Goal: Use online tool/utility: Use online tool/utility

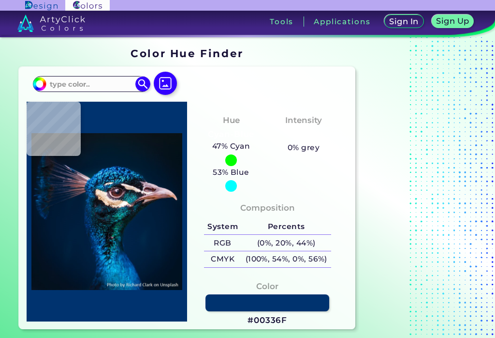
click at [65, 83] on input at bounding box center [91, 83] width 90 height 13
type input "070107"
type input "#070107"
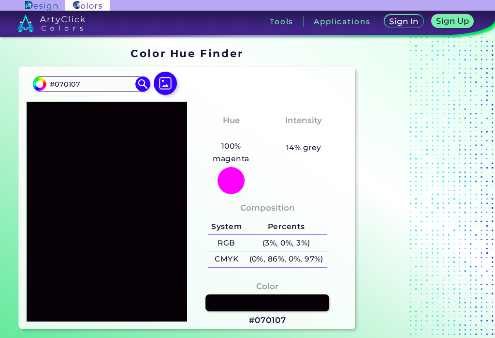
click at [418, 101] on section at bounding box center [419, 188] width 121 height 289
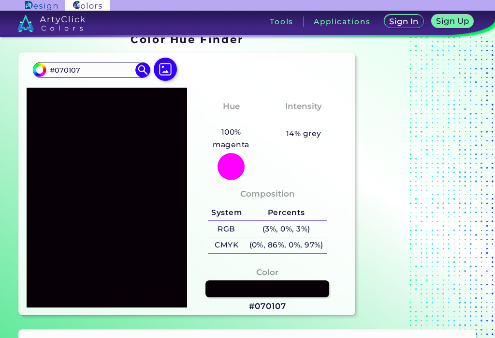
scroll to position [14, 0]
click at [90, 70] on input "#070107" at bounding box center [91, 69] width 90 height 13
type input "#"
type input "080107"
type input "#080107"
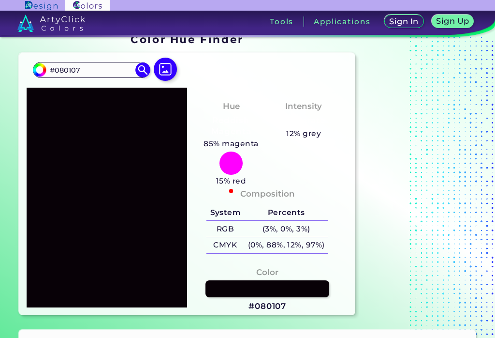
click at [424, 113] on section at bounding box center [419, 174] width 121 height 289
click at [93, 74] on input "#080107" at bounding box center [91, 69] width 90 height 13
type input "#"
type input "080108"
type input "#080108"
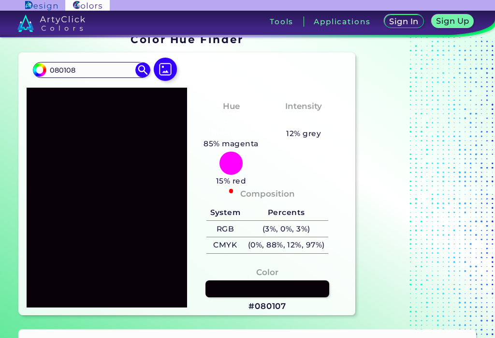
type input "#080108"
click at [417, 131] on section at bounding box center [419, 174] width 121 height 289
click at [32, 68] on input "#080108" at bounding box center [38, 68] width 12 height 12
type input "#9d0108"
type input "#9D0108"
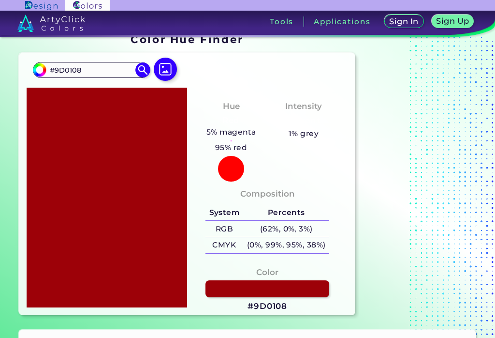
type input "#9db108"
type input "#9DB108"
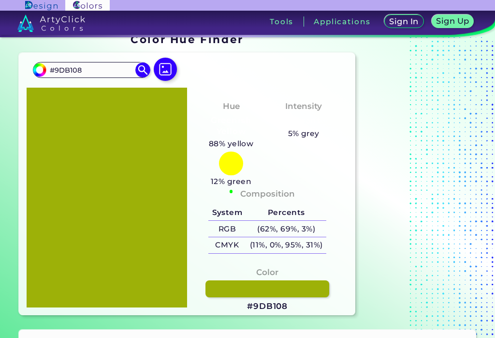
type input "#9db18c"
type input "#9DB18C"
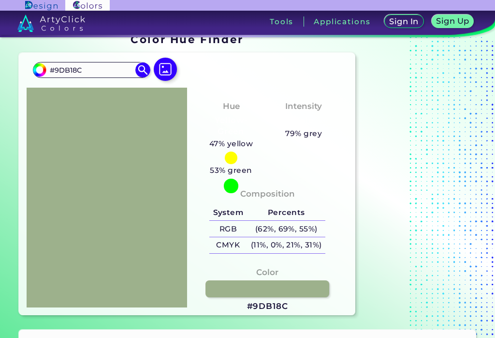
click at [35, 71] on input "#9db18c" at bounding box center [38, 68] width 12 height 12
type input "#9db160"
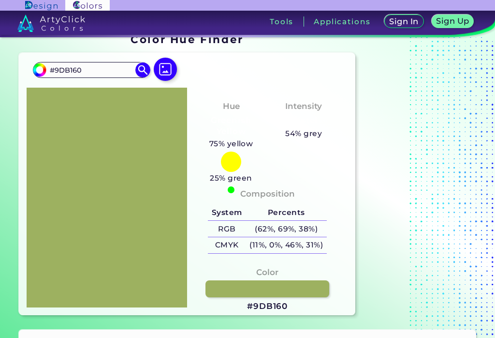
click at [102, 71] on input "#9DB160" at bounding box center [91, 69] width 90 height 13
type input "#"
type input "080108"
type input "#080108"
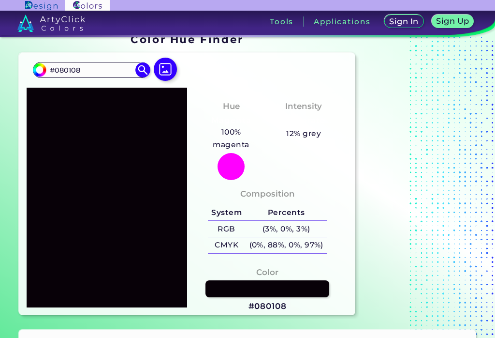
click at [423, 108] on section at bounding box center [419, 174] width 121 height 289
click at [34, 70] on input "#080108" at bounding box center [38, 68] width 12 height 12
type input "#9a0108"
type input "#9A0108"
type input "#aa0108"
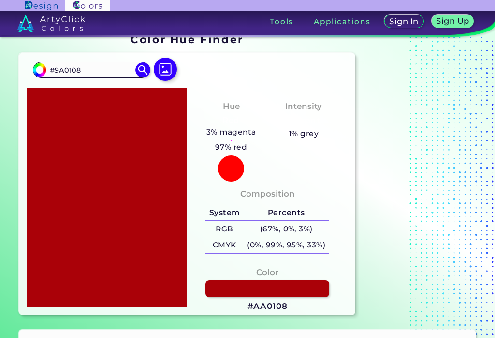
type input "#AA0108"
type input "#aa6908"
type input "#AA6908"
type input "#aa7e08"
type input "#AA7E08"
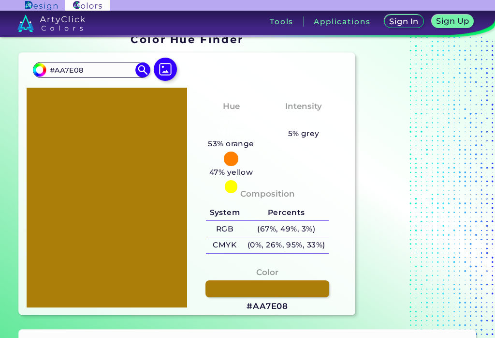
type input "#aa7eaa"
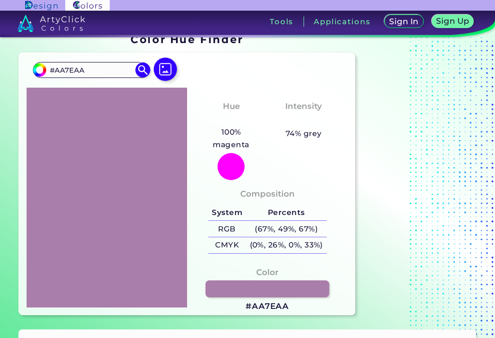
click at [96, 71] on input "#AA7EAA" at bounding box center [91, 69] width 90 height 13
type input "#"
type input "08010A"
type input "#08010a"
type input "#08010A"
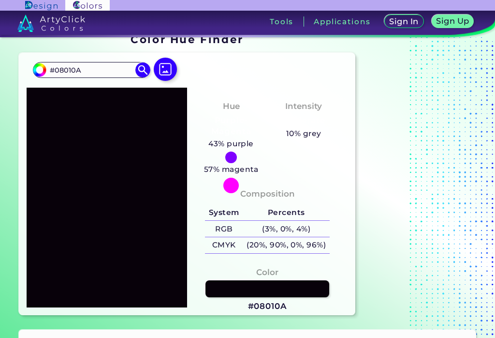
click at [426, 119] on section at bounding box center [419, 174] width 121 height 289
click at [38, 68] on input "#08010a" at bounding box center [38, 68] width 12 height 12
type input "#c4010a"
type input "#C4010A"
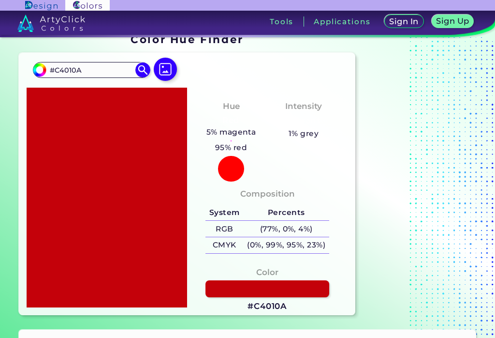
type input "#c4740a"
type input "#C4740A"
type input "#c4870a"
type input "#C4870A"
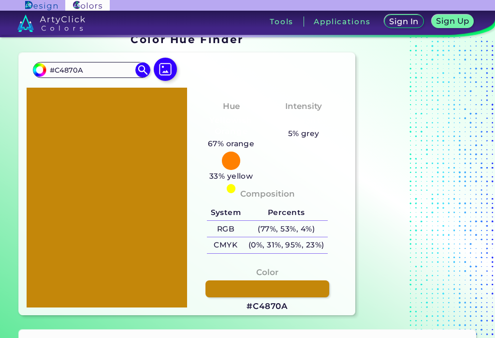
type input "#c487c2"
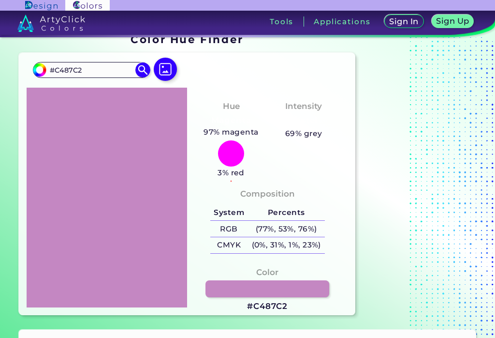
click at [10, 167] on section "Color Hue Finder Color Hue Finder #c487c2 #C487C2 Acadia ◉ Acid Green ◉ Aero Bl…" at bounding box center [247, 174] width 495 height 302
click at [88, 67] on input "#C487C2" at bounding box center [91, 69] width 90 height 13
type input "#"
type input "070308"
type input "#070308"
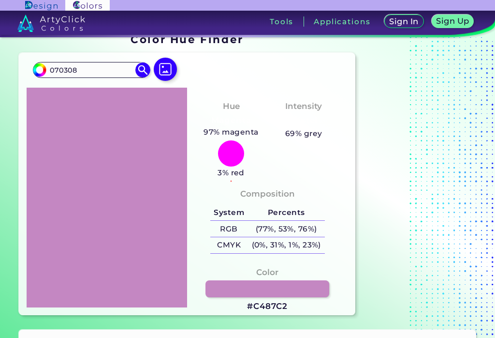
type input "#070308"
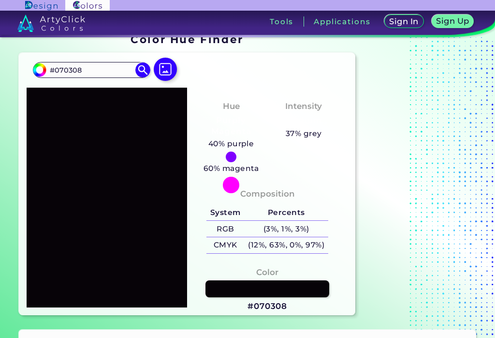
click at [434, 113] on section at bounding box center [419, 174] width 121 height 289
click at [3, 107] on section "Color Hue Finder Color Hue Finder #070308 #070308 Acadia ◉ Acid Green ◉ Aero Bl…" at bounding box center [247, 174] width 495 height 302
click at [36, 69] on input "#070308" at bounding box center [38, 68] width 12 height 12
type input "#a80308"
type input "#A80308"
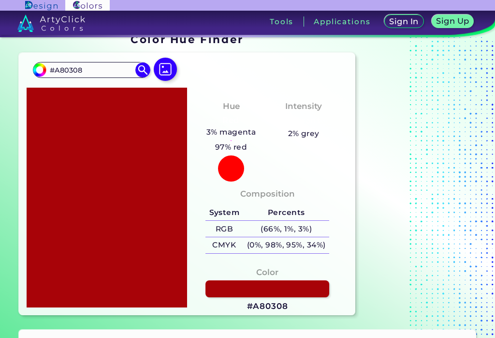
type input "#a88a08"
type input "#A88A08"
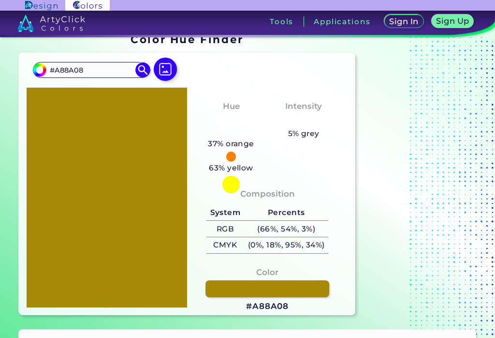
type input "#a88a93"
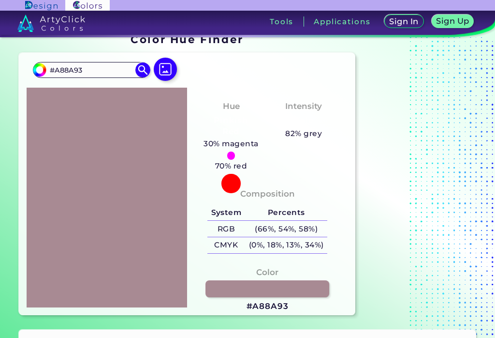
click at [102, 71] on input "#A88A93" at bounding box center [91, 69] width 90 height 13
type input "#"
type input "070307"
type input "#070307"
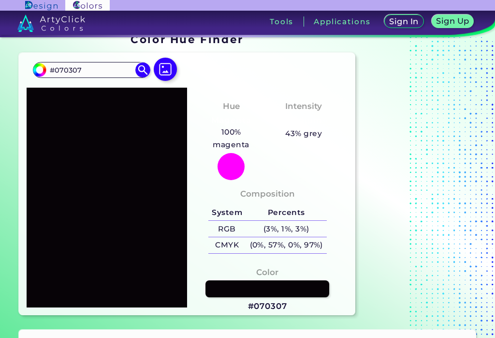
click at [432, 121] on section at bounding box center [419, 174] width 121 height 289
click at [8, 131] on section "Color Hue Finder Color Hue Finder #070307 #070307 Acadia ◉ Acid Green ◉ Aero Bl…" at bounding box center [247, 174] width 495 height 302
click at [36, 68] on input "#070307" at bounding box center [38, 68] width 12 height 12
click at [14, 130] on section "Color Hue Finder Color Hue Finder #070307 #070307 Acadia ◉ Acid Green ◉ Aero Bl…" at bounding box center [247, 174] width 495 height 302
click at [14, 120] on section "Color Hue Finder Color Hue Finder #070307 #070307 Acadia ◉ Acid Green ◉ Aero Bl…" at bounding box center [247, 174] width 495 height 302
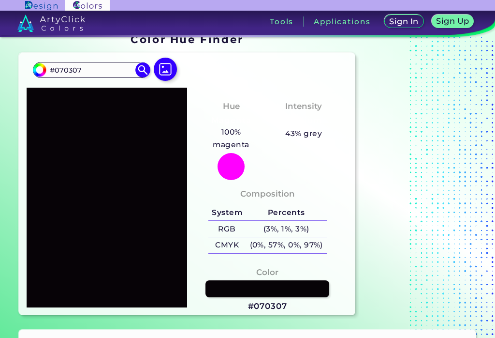
click at [13, 125] on section "Color Hue Finder Color Hue Finder #070307 #070307 Acadia ◉ Acid Green ◉ Aero Bl…" at bounding box center [247, 174] width 495 height 302
click at [13, 131] on section "Color Hue Finder Color Hue Finder #070307 #070307 Acadia ◉ Acid Green ◉ Aero Bl…" at bounding box center [247, 174] width 495 height 302
click at [36, 68] on input "#070307" at bounding box center [38, 68] width 12 height 12
type input "#b80307"
type input "#B80307"
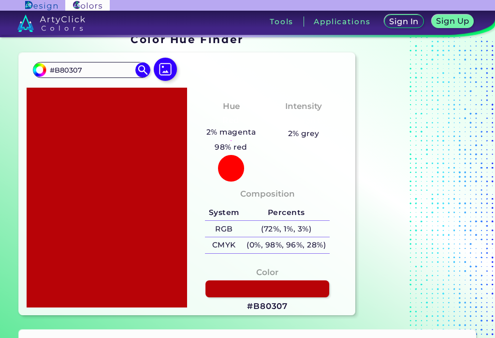
type input "#b85e07"
type input "#B85E07"
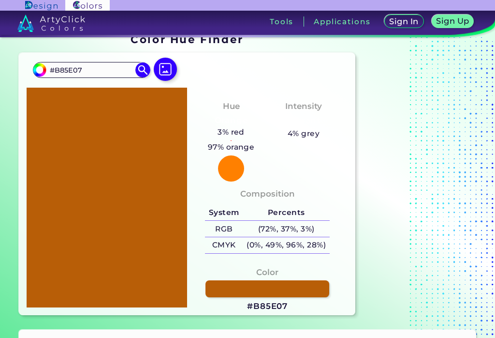
type input "#b85eb7"
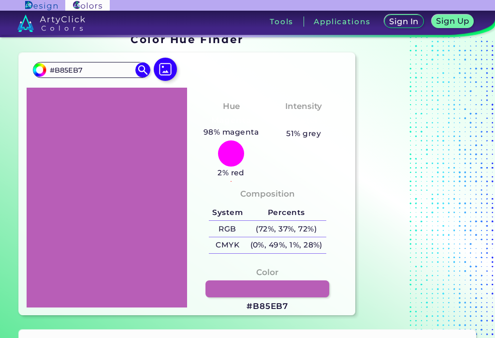
click at [96, 70] on input "#B85EB7" at bounding box center [91, 69] width 90 height 13
type input "#"
type input "070407"
type input "#070407"
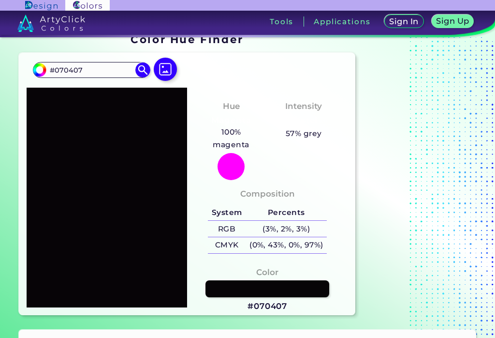
click at [428, 112] on section at bounding box center [419, 174] width 121 height 289
click at [4, 122] on section "Color Hue Finder Color Hue Finder #070407 #070407 Acadia ◉ Acid Green ◉ Aero Bl…" at bounding box center [247, 174] width 495 height 302
click at [35, 71] on input "#070407" at bounding box center [38, 68] width 12 height 12
type input "#b80407"
type input "#B80407"
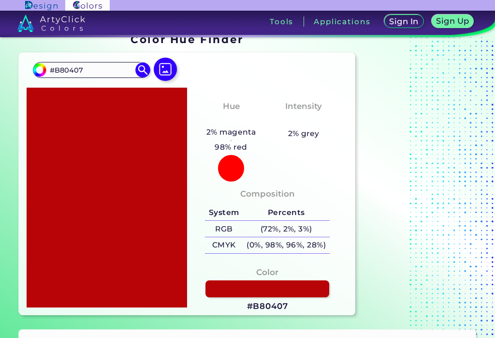
type input "#b89307"
type input "#B89307"
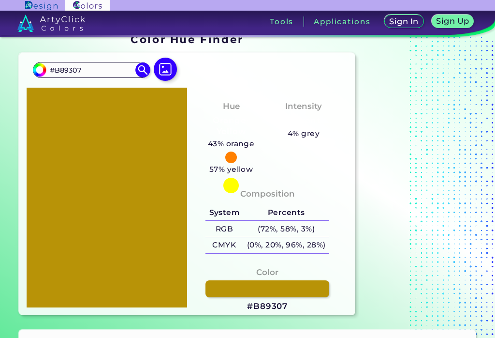
type input "#b8a107"
type input "#B8A107"
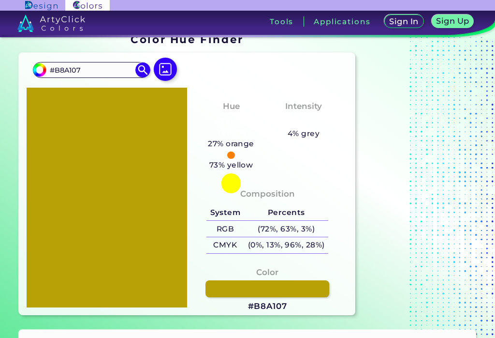
type input "#b8a160"
type input "#B8A160"
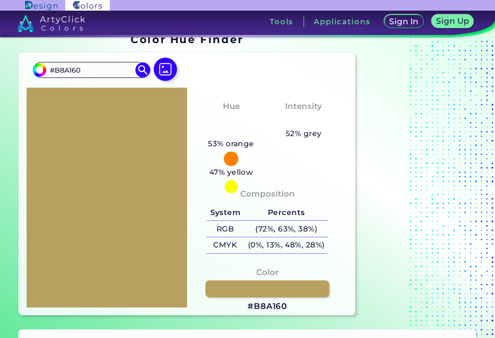
type input "#b8a17f"
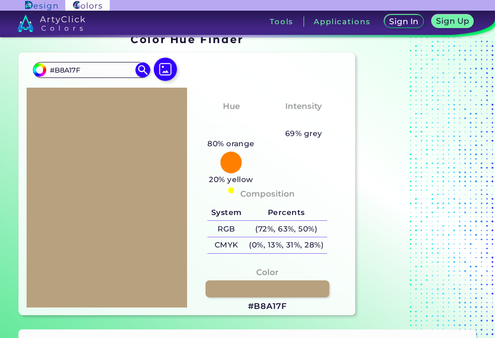
click at [94, 74] on input "#B8A17F" at bounding box center [91, 69] width 90 height 13
type input "#"
type input "070507"
type input "#070507"
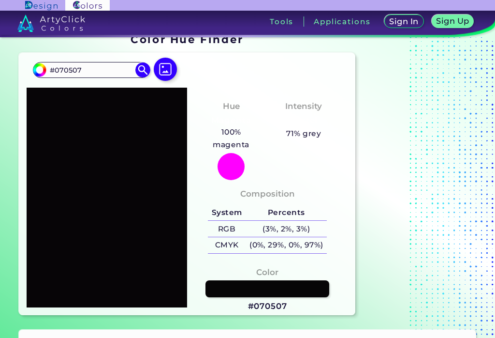
click at [429, 114] on section at bounding box center [419, 174] width 121 height 289
click at [37, 69] on input "#070507" at bounding box center [38, 68] width 12 height 12
type input "#b20507"
type input "#B20507"
type input "#bd0507"
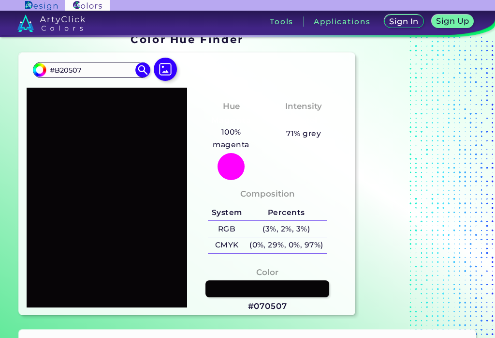
type input "#BD0507"
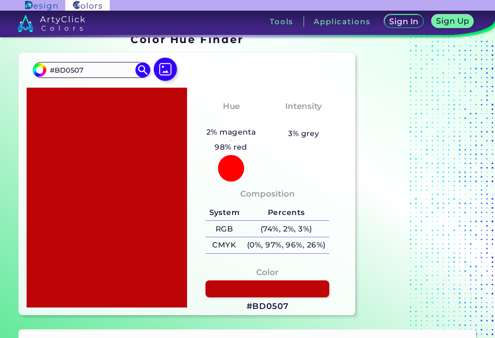
type input "#bd9c07"
type input "#BD9C07"
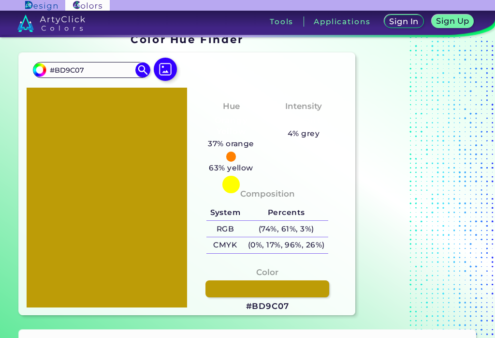
type input "#bd9ca1"
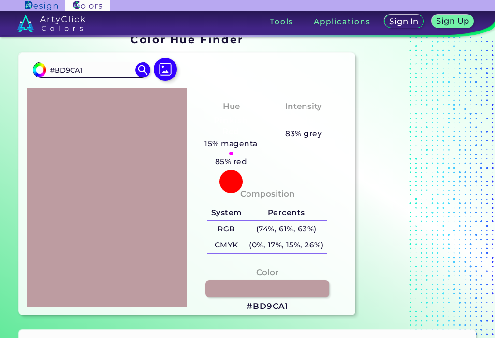
click at [97, 64] on input "#BD9CA1" at bounding box center [91, 69] width 90 height 13
click at [110, 69] on input "#BD9CA1" at bounding box center [91, 69] width 90 height 13
type input "#"
type input "070807"
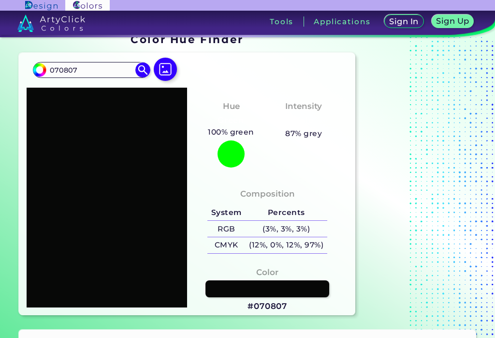
type input "#070807"
click at [423, 122] on section at bounding box center [419, 174] width 121 height 289
click at [13, 138] on section "Color Hue Finder Color Hue Finder #070807 #070807 Acadia ◉ Acid Green ◉ Aero Bl…" at bounding box center [247, 174] width 495 height 302
click at [96, 67] on input "#070807" at bounding box center [91, 69] width 90 height 13
type input "#"
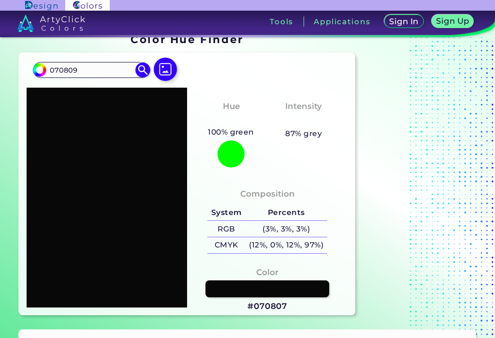
type input "070809"
type input "#070809"
click at [424, 114] on section at bounding box center [419, 174] width 121 height 289
click at [8, 134] on section "Color Hue Finder Color Hue Finder #070809 #070809 Acadia ◉ Acid Green ◉ Aero Bl…" at bounding box center [247, 174] width 495 height 302
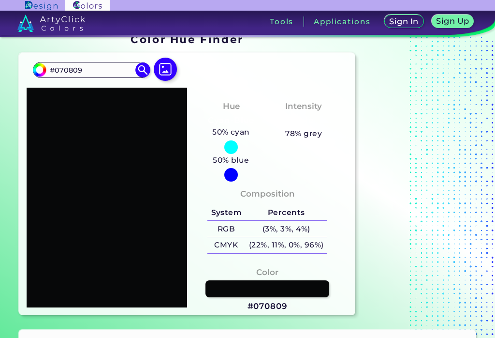
click at [32, 68] on input "#070809" at bounding box center [38, 68] width 12 height 12
type input "#ad0809"
type input "#[DATE]"
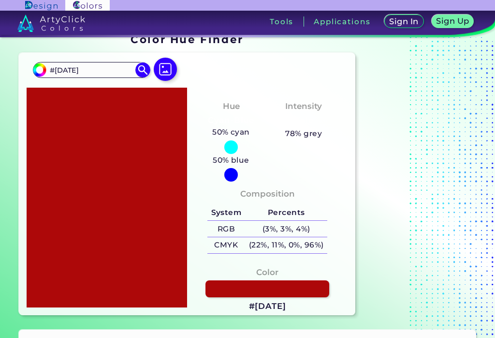
type input "#ada809"
type input "#ADA809"
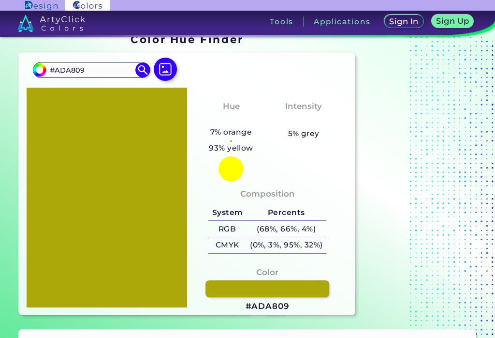
type input "#ada8ad"
type input "#ADA8AD"
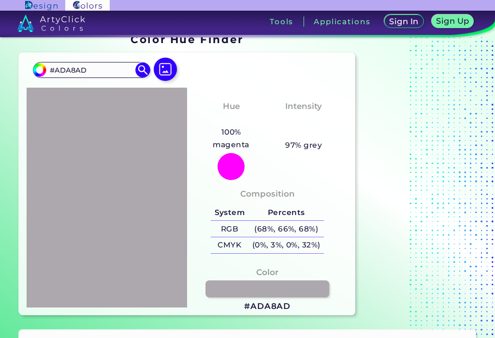
click at [36, 66] on input "#ada8ad" at bounding box center [38, 68] width 12 height 12
type input "#ad6fad"
type input "#AD6FAD"
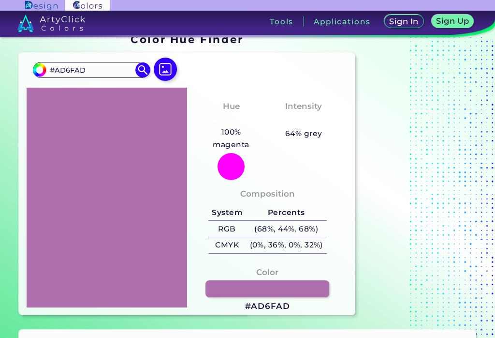
type input "#ad6f7d"
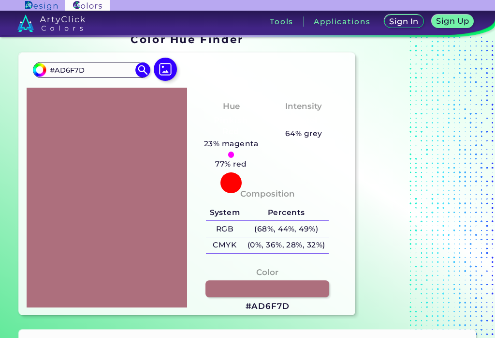
click at [101, 69] on input "#AD6F7D" at bounding box center [91, 69] width 90 height 13
click at [2, 91] on section "Color Hue Finder Color Hue Finder #ad6f7d #AD6F7D Acadia ◉ Acid Green ◉ Aero Bl…" at bounding box center [247, 174] width 495 height 302
click at [102, 71] on input "#AD6F7D" at bounding box center [91, 69] width 90 height 13
type input "#"
type input "070301"
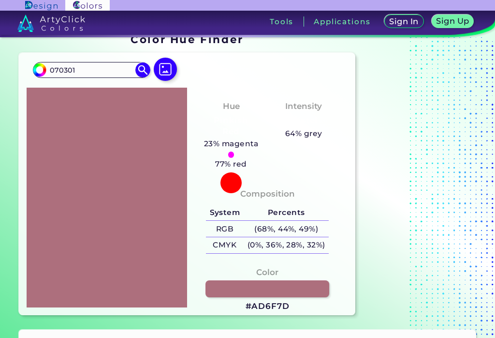
type input "#070301"
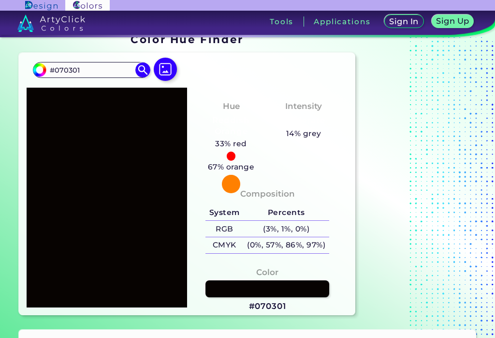
click at [425, 124] on section at bounding box center [419, 174] width 121 height 289
click at [38, 70] on input "#070301" at bounding box center [38, 68] width 12 height 12
type input "#8e0301"
type input "#8E0301"
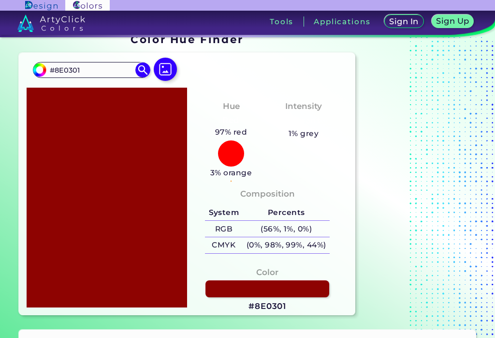
type input "#8e8d01"
type input "#8E8D01"
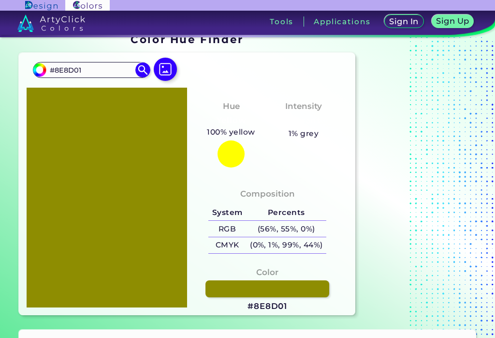
type input "#8e8d9f"
type input "#8E8D9F"
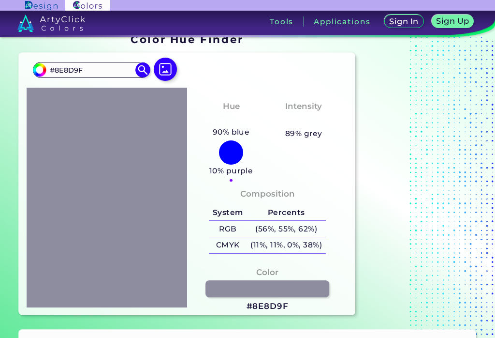
type input "#8e639f"
type input "#8E639F"
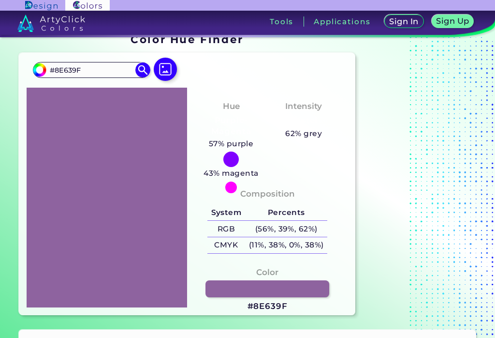
type input "#8e6378"
type input "#8E6378"
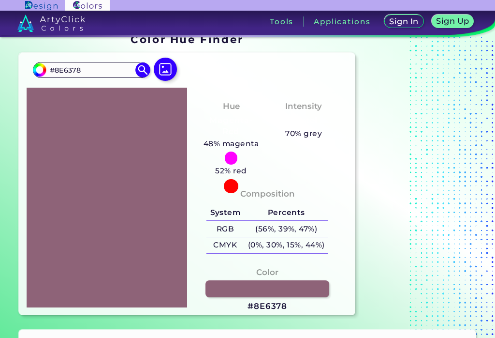
type input "#8e6978"
click at [169, 73] on img at bounding box center [165, 69] width 23 height 23
click at [0, 0] on input "file" at bounding box center [0, 0] width 0 height 0
click at [104, 74] on input "#8E6978" at bounding box center [91, 69] width 90 height 13
type input "#"
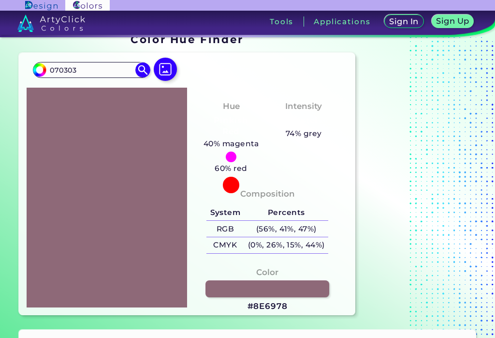
type input "070303"
type input "#070303"
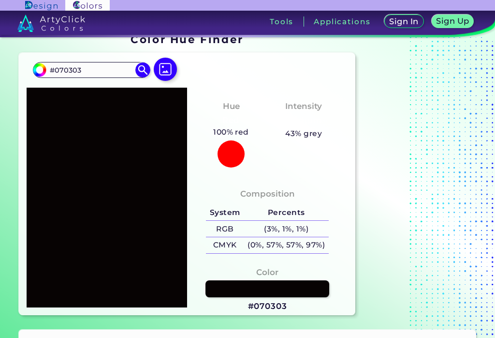
click at [439, 113] on section at bounding box center [419, 174] width 121 height 289
click at [37, 75] on img at bounding box center [39, 69] width 15 height 15
click at [40, 72] on input "#070303" at bounding box center [38, 68] width 12 height 12
type input "#a20303"
type input "#A20303"
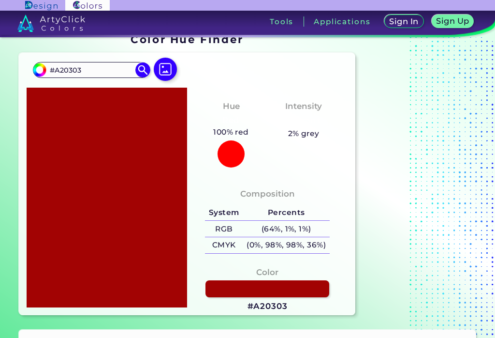
type input "#a2a403"
type input "#A2A403"
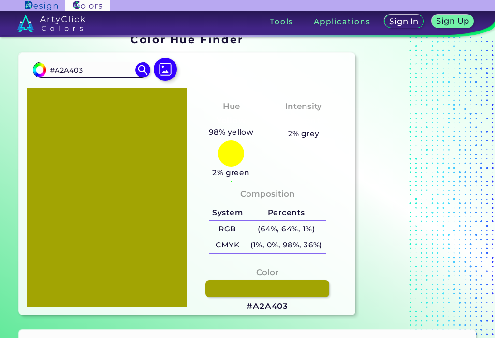
type input "#a2a4c5"
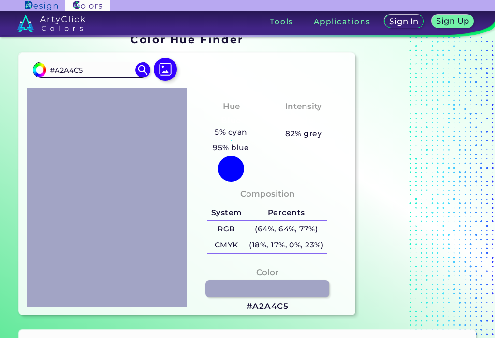
click at [99, 67] on input "#A2A4C5" at bounding box center [91, 69] width 90 height 13
type input "#"
type input "070305"
type input "#070305"
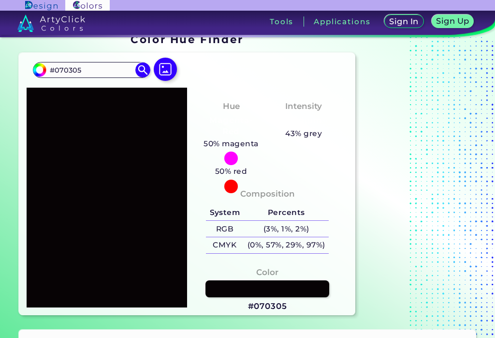
click at [439, 117] on section at bounding box center [419, 174] width 121 height 289
click at [35, 67] on input "#070305" at bounding box center [38, 68] width 12 height 12
type input "#910305"
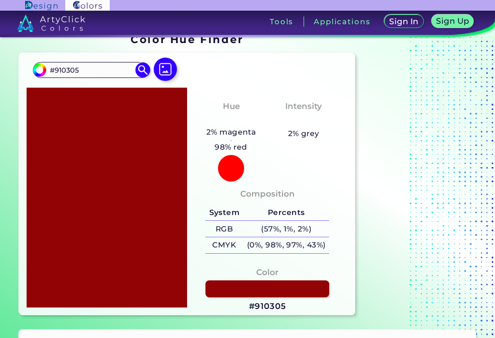
type input "#917a05"
type input "#917A05"
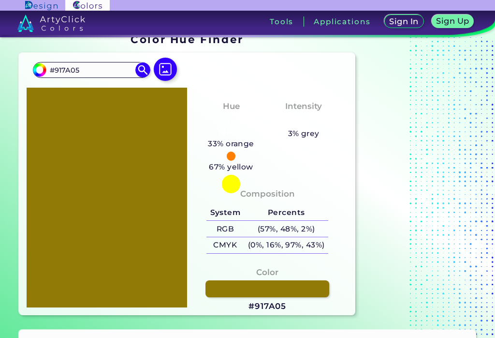
type input "#917a57"
type input "#917A57"
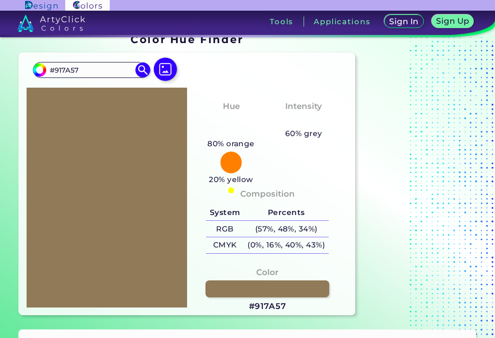
click at [36, 69] on input "#917a57" at bounding box center [38, 68] width 12 height 12
type input "#917a47"
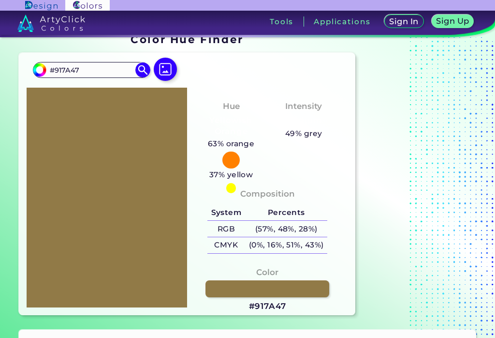
click at [94, 70] on input "#917A47" at bounding box center [91, 69] width 90 height 13
type input "#"
type input "080101"
type input "#080101"
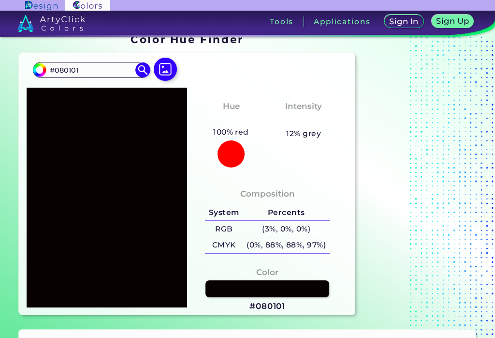
click at [423, 117] on section at bounding box center [419, 174] width 121 height 289
click at [37, 69] on input "#080101" at bounding box center [38, 68] width 12 height 12
type input "#970101"
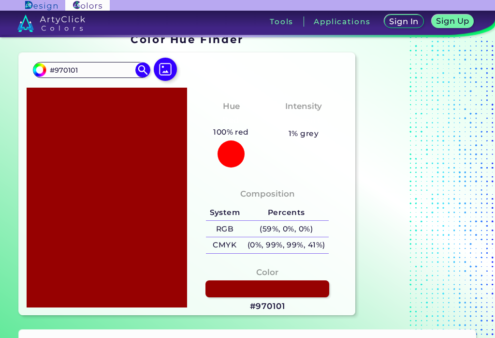
type input "#978201"
type input "#978501"
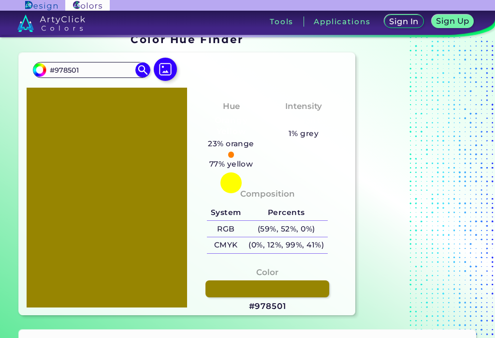
type input "#97858e"
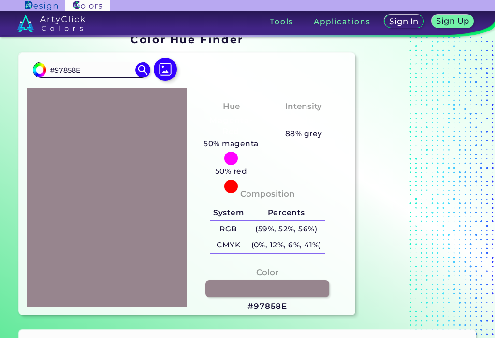
click at [99, 71] on input "#97858E" at bounding box center [91, 69] width 90 height 13
type input "#"
type input "0a0101"
type input "#0a0101"
type input "#0A0101"
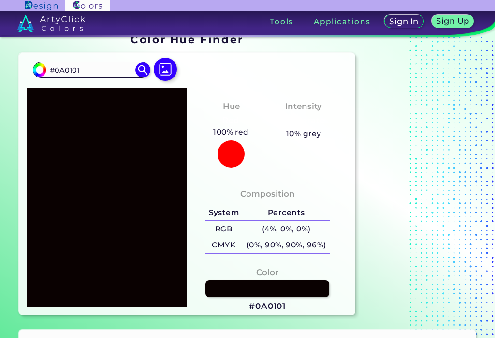
click at [447, 122] on section at bounding box center [419, 174] width 121 height 289
click at [38, 70] on input "#0a0101" at bounding box center [38, 68] width 12 height 12
type input "#ad0101"
type input "#[DATE]"
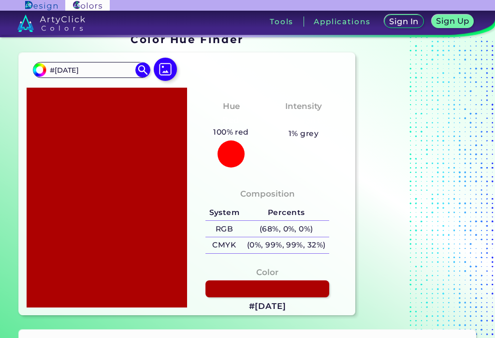
type input "#ad8e01"
type input "#AD8E01"
type input "#ad9501"
type input "#AD9501"
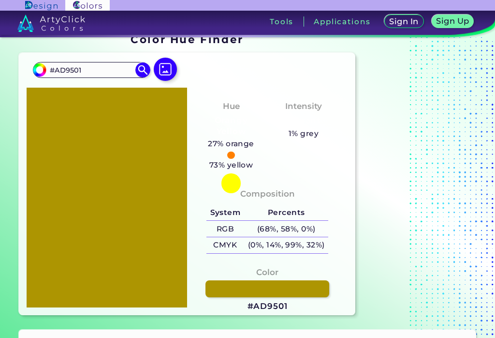
type input "#ad9579"
type input "#AD9579"
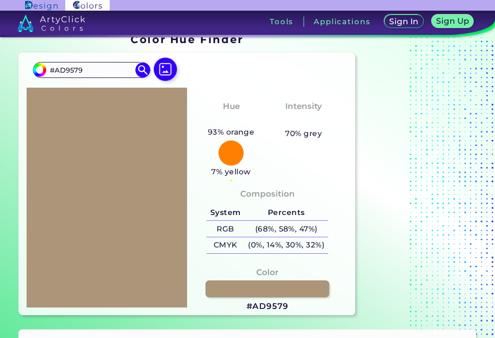
click at [38, 70] on input "#ad9579" at bounding box center [38, 68] width 12 height 12
type input "#ad8779"
type input "#AD8779"
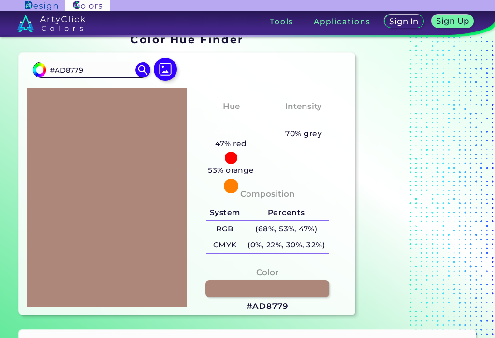
click at [36, 70] on input "#ad8779" at bounding box center [38, 68] width 12 height 12
type input "#ada679"
type input "#ADA679"
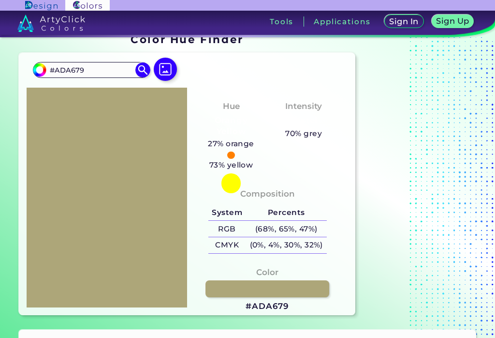
type input "#ad7f79"
type input "#AD7F79"
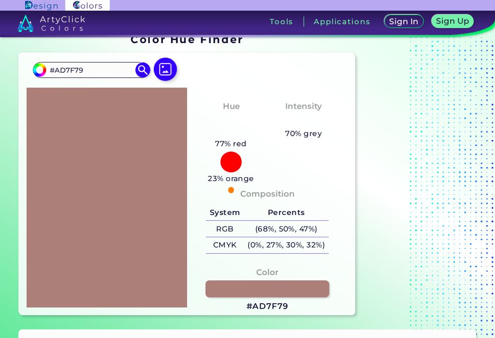
type input "#ad9679"
type input "#AD9679"
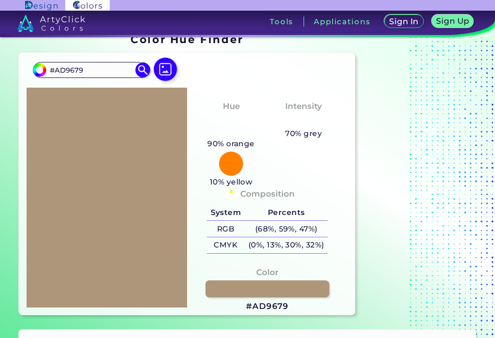
type input "#ada379"
type input "#ADA379"
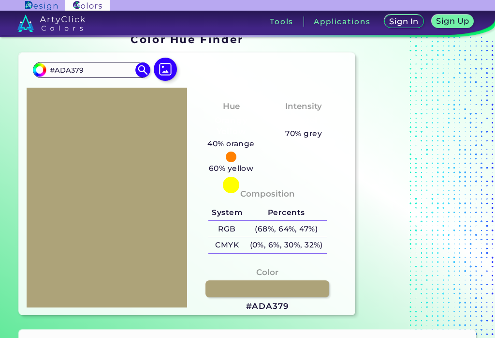
type input "#ad9179"
type input "#AD9179"
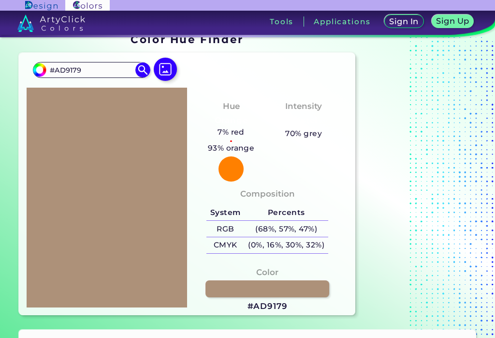
type input "#ad8379"
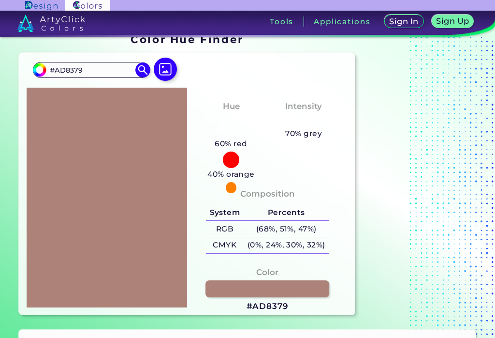
click at [96, 69] on input "#AD8379" at bounding box center [91, 69] width 90 height 13
type input "#"
type input "010203"
type input "#010203"
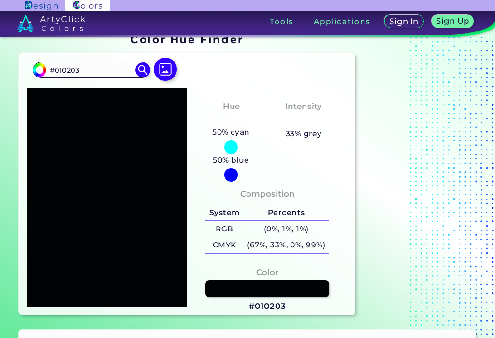
click at [433, 104] on section at bounding box center [419, 174] width 121 height 289
click at [33, 69] on input "#010203" at bounding box center [38, 68] width 12 height 12
type input "#940203"
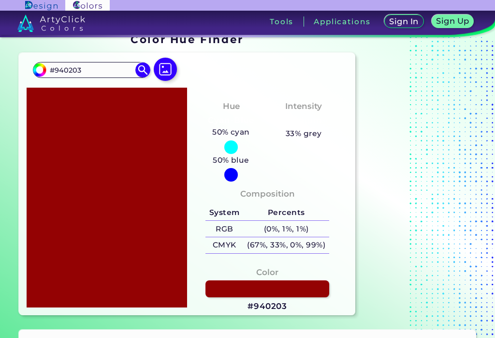
type input "#947a03"
type input "#947A03"
type input "#947a8a"
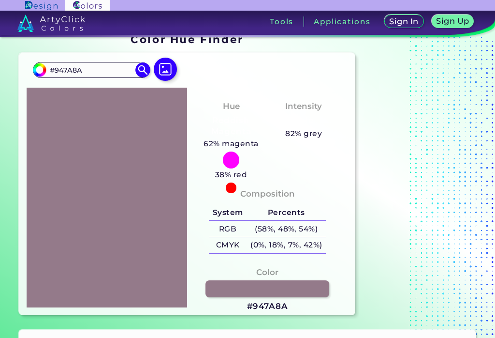
click at [180, 82] on label at bounding box center [165, 78] width 31 height 8
click at [0, 0] on input "file" at bounding box center [0, 0] width 0 height 0
click at [97, 69] on input "#947A8A" at bounding box center [91, 69] width 90 height 13
type input "#"
click at [441, 115] on section at bounding box center [419, 174] width 121 height 289
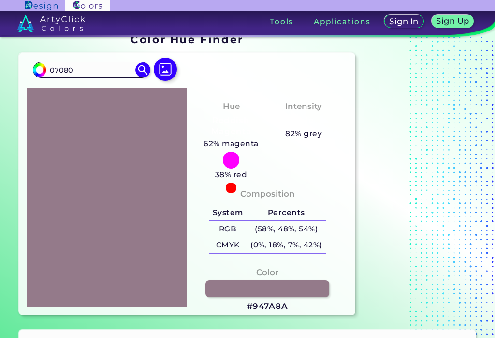
click at [78, 70] on input "07080" at bounding box center [91, 69] width 90 height 13
type input "070808"
type input "#070808"
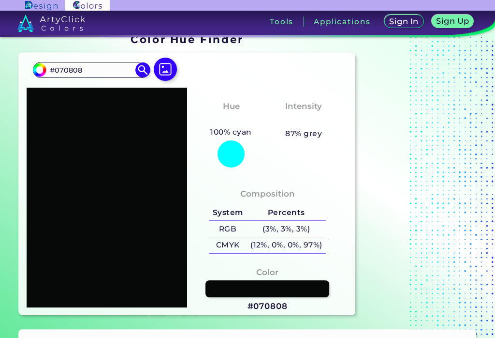
click at [430, 109] on section at bounding box center [419, 174] width 121 height 289
click at [7, 167] on section "Color Hue Finder Color Hue Finder #070808 #070808 Acadia ◉ Acid Green ◉ Aero Bl…" at bounding box center [247, 174] width 495 height 302
click at [86, 63] on input "#070808" at bounding box center [91, 69] width 90 height 13
click at [91, 71] on input "#070808" at bounding box center [91, 69] width 90 height 13
type input "#"
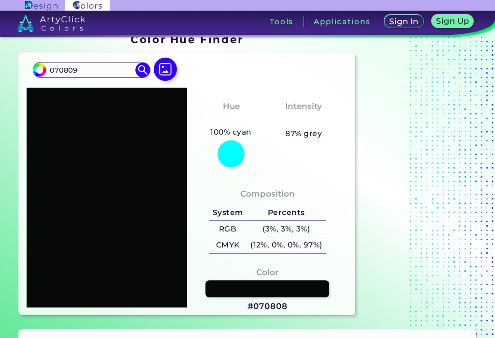
type input "070809"
type input "#070809"
click at [423, 109] on section at bounding box center [419, 174] width 121 height 289
click at [3, 125] on section "Color Hue Finder Color Hue Finder #070809 #070809 Acadia ◉ Acid Green ◉ Aero Bl…" at bounding box center [247, 174] width 495 height 302
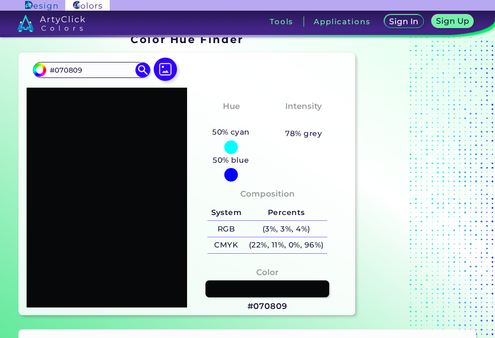
click at [33, 68] on input "#070809" at bounding box center [38, 68] width 12 height 12
type input "#af0809"
type input "#AF0809"
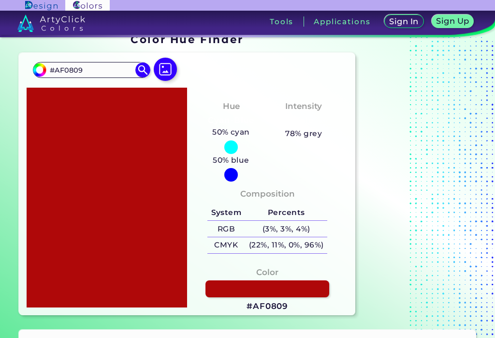
type input "#afa309"
type input "#AFA309"
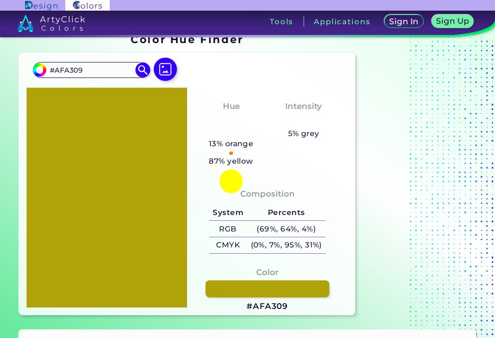
type input "#afa3a6"
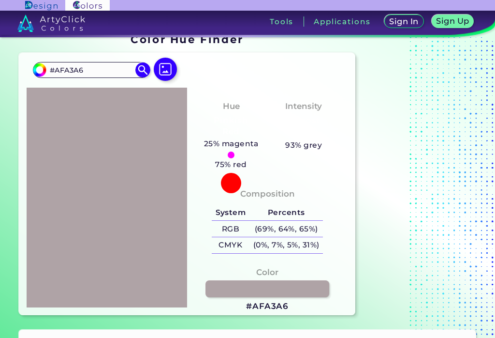
click at [91, 71] on input "#AFA3A6" at bounding box center [91, 69] width 90 height 13
type input "#"
type input "070808"
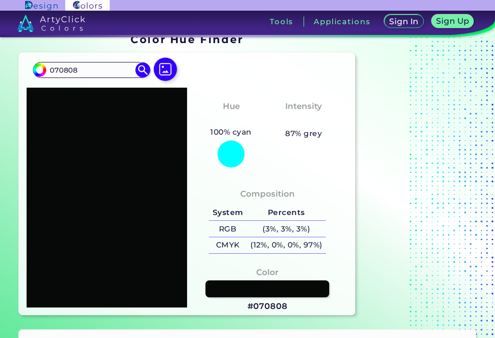
type input "#070808"
click at [425, 115] on section at bounding box center [419, 174] width 121 height 289
click at [90, 73] on input "#070808" at bounding box center [91, 69] width 90 height 13
type input "#"
click at [442, 117] on section at bounding box center [419, 174] width 121 height 289
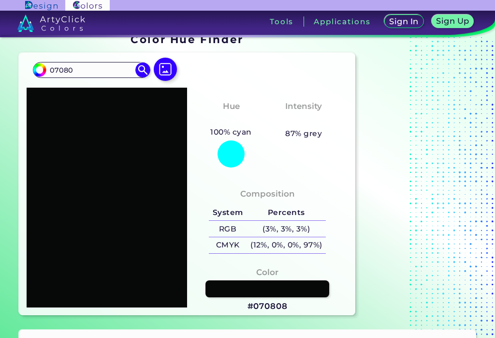
click at [3, 111] on section "Color Hue Finder Color Hue Finder #070808 07080 Acadia ◉ Acid Green ◉ Aero Blue…" at bounding box center [247, 174] width 495 height 302
click at [91, 75] on input "07080" at bounding box center [91, 69] width 90 height 13
type input "#070808"
click at [426, 124] on section at bounding box center [419, 174] width 121 height 289
click at [33, 68] on input "#070808" at bounding box center [38, 68] width 12 height 12
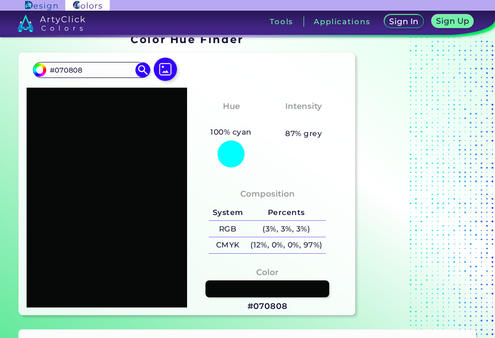
type input "#950808"
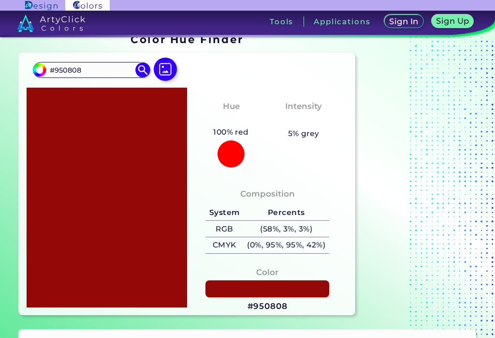
type input "#959d08"
type input "#959D08"
type input "#95a708"
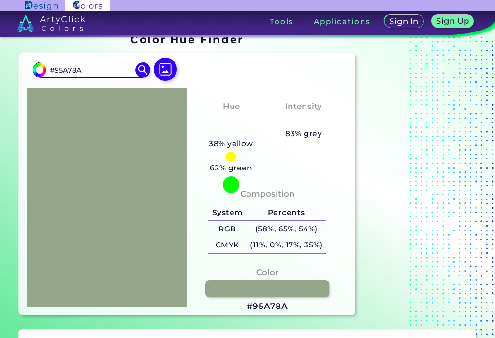
click at [98, 75] on input "#95A78A" at bounding box center [91, 69] width 90 height 13
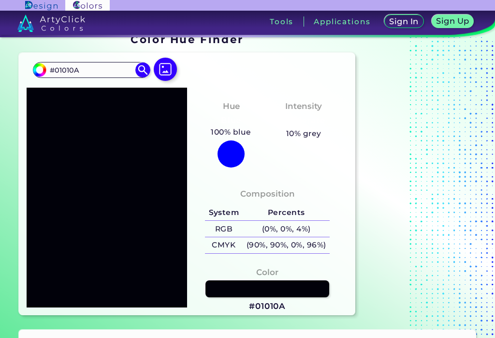
click at [448, 95] on section at bounding box center [419, 174] width 121 height 289
click at [40, 68] on input "#01010a" at bounding box center [38, 68] width 12 height 12
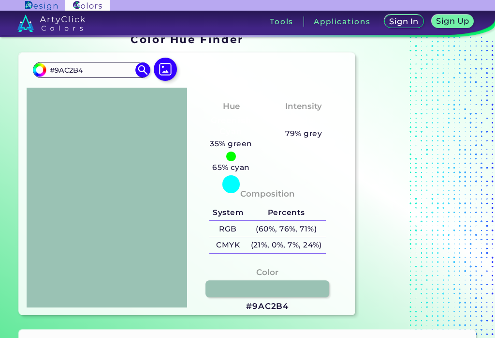
click at [169, 79] on img at bounding box center [165, 69] width 23 height 23
click at [0, 0] on input "file" at bounding box center [0, 0] width 0 height 0
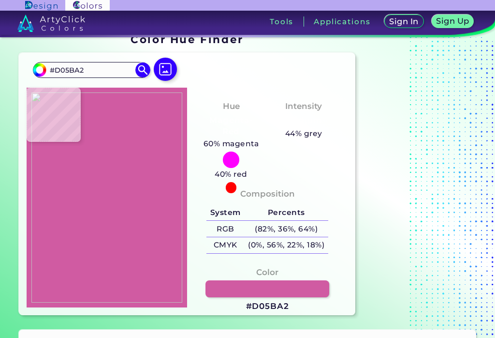
click at [173, 77] on img at bounding box center [165, 69] width 23 height 23
click at [0, 0] on input "file" at bounding box center [0, 0] width 0 height 0
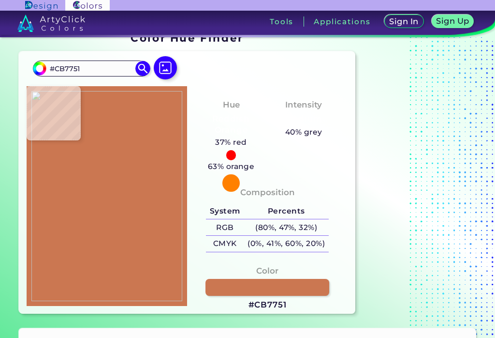
scroll to position [21, 0]
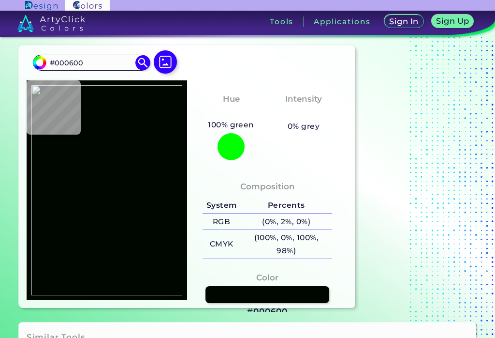
click at [230, 303] on link at bounding box center [268, 294] width 124 height 17
